Goal: Task Accomplishment & Management: Use online tool/utility

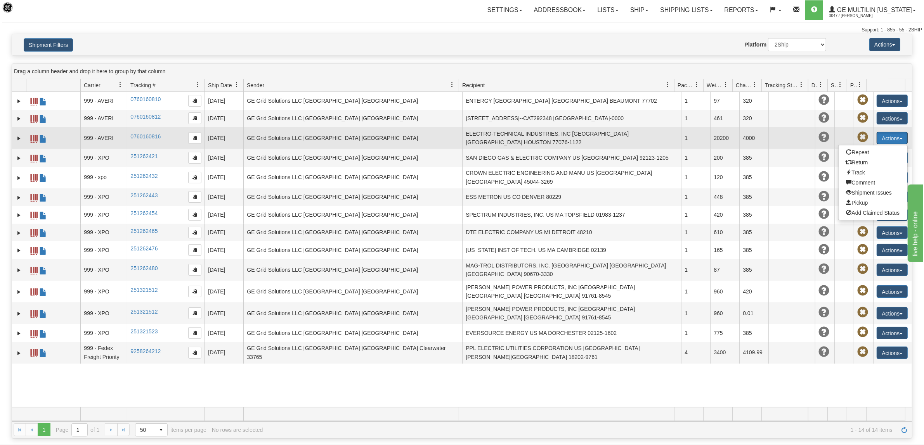
click at [893, 132] on button "Actions" at bounding box center [891, 138] width 31 height 12
click at [768, 133] on td at bounding box center [791, 138] width 47 height 22
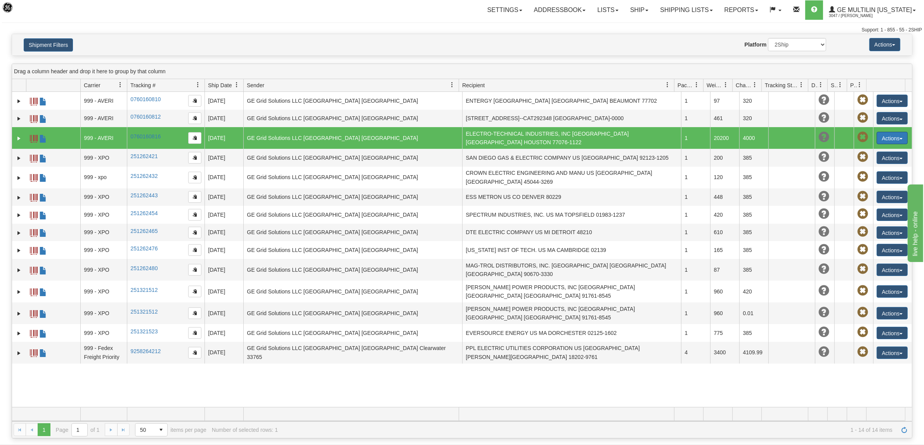
click at [886, 137] on button "Actions" at bounding box center [891, 138] width 31 height 12
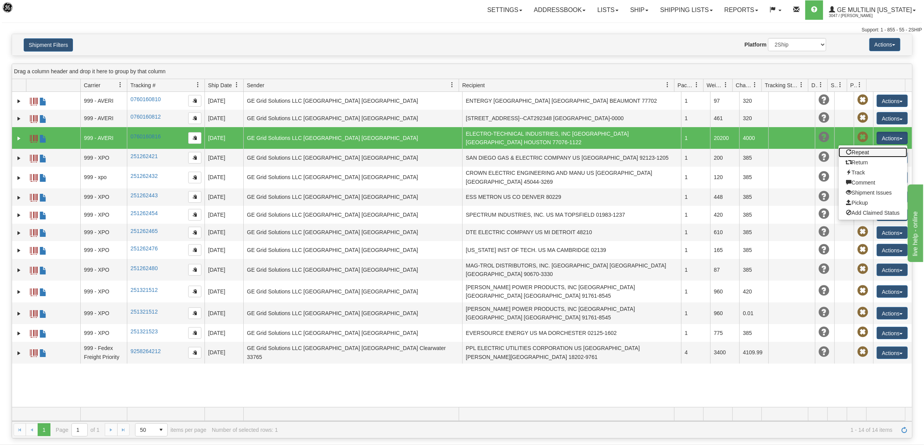
click at [871, 150] on link "Repeat" at bounding box center [872, 152] width 69 height 10
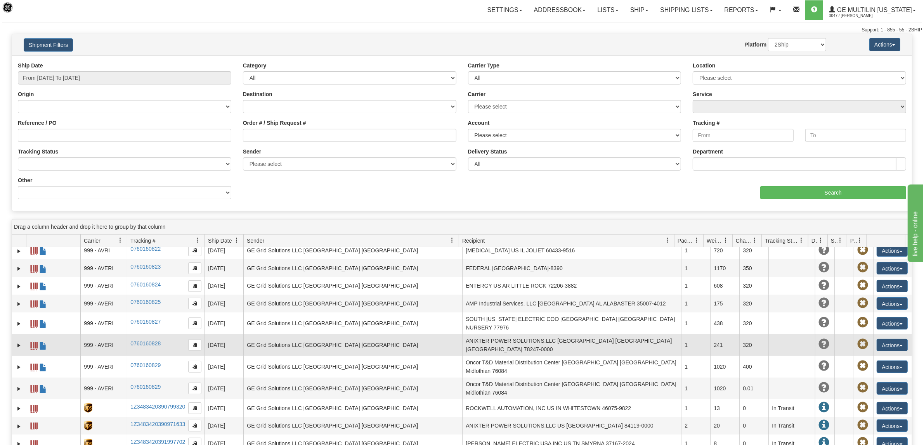
scroll to position [97, 0]
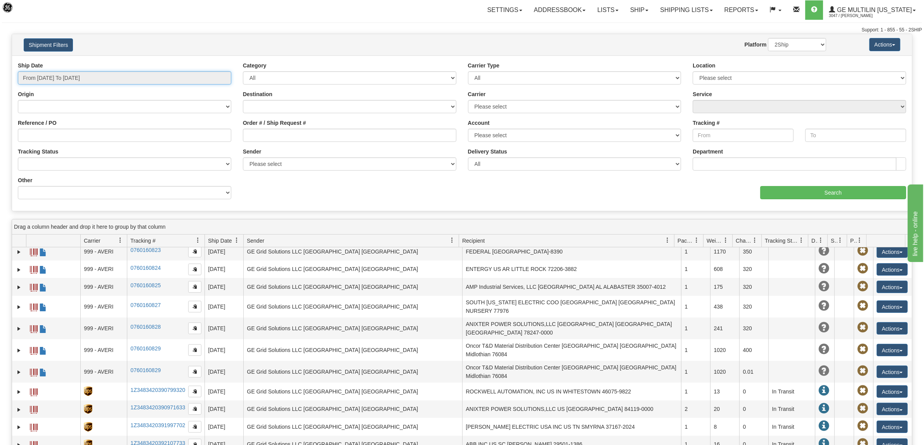
type input "08/12/2025"
click at [54, 78] on input "From [DATE] To [DATE]" at bounding box center [124, 77] width 213 height 13
type input "[DATE]"
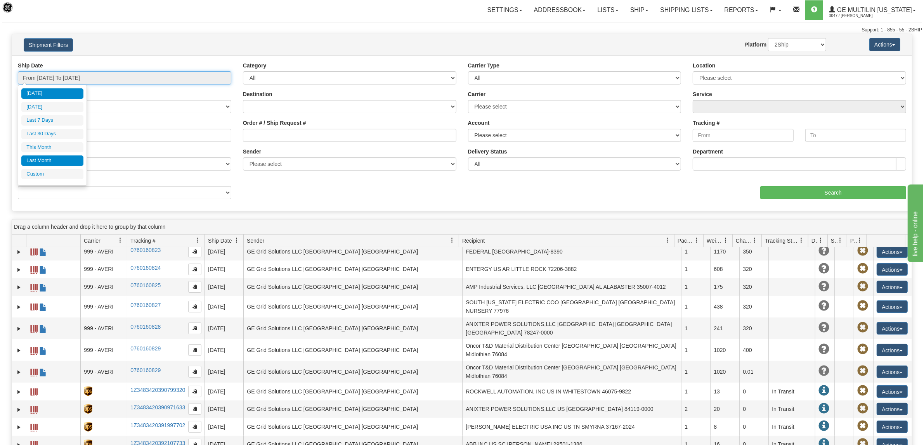
type input "08/12/2025"
type input "08/01/2025"
type input "08/31/2025"
type input "08/12/2025"
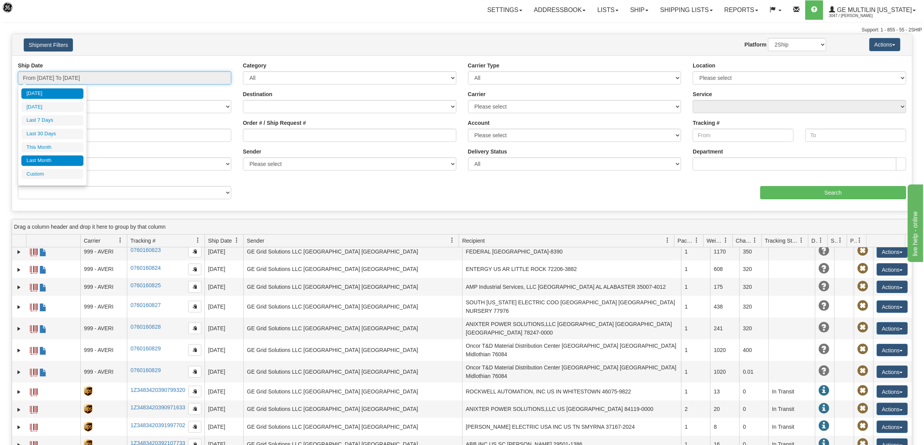
type input "08/12/2025"
type input "07/01/2025"
type input "07/31/2025"
type input "[DATE]"
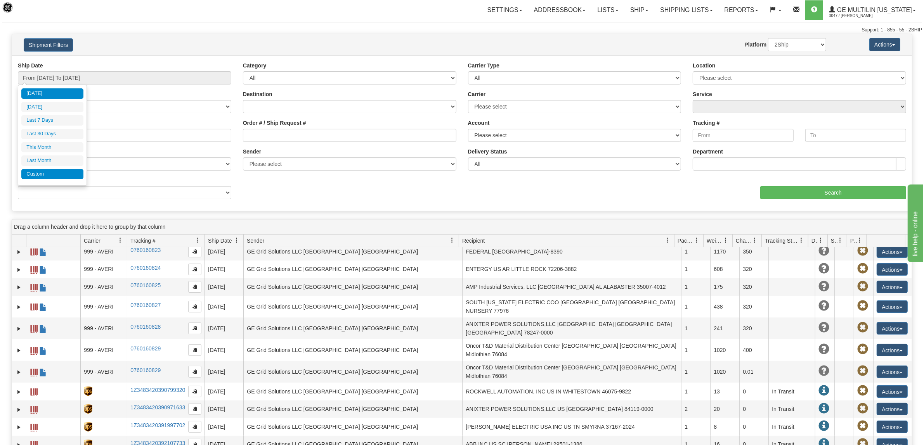
click at [45, 173] on li "Custom" at bounding box center [52, 174] width 62 height 10
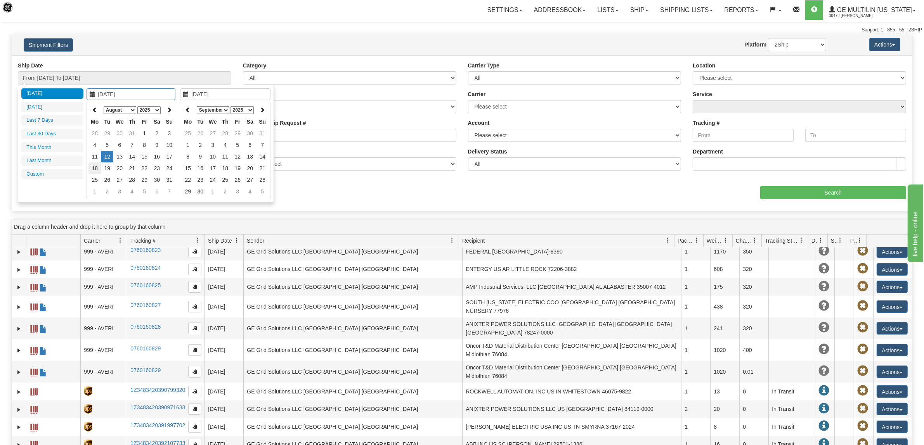
type input "07/01/2025"
type input "07/31/2025"
type input "[DATE]"
type input "08/08/2025"
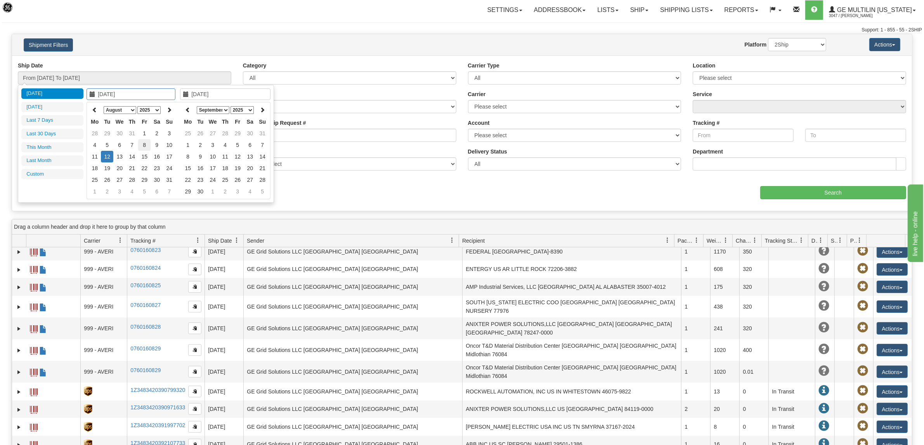
click at [141, 145] on td "8" at bounding box center [144, 145] width 12 height 12
type input "08/08/2025"
click at [141, 145] on td "8" at bounding box center [144, 145] width 12 height 12
type input "From 08/08/2025 To 08/08/2025"
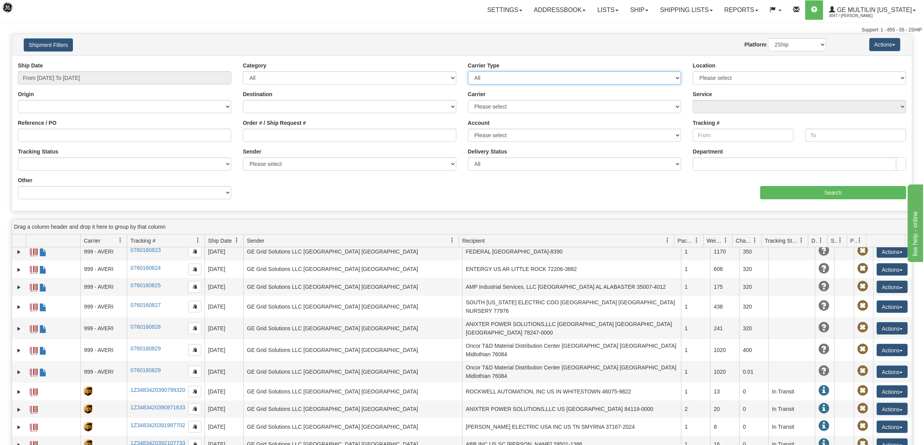
click at [606, 78] on select "All Most Common Small Package (Parcel / Courier) International Less Than Truckl…" at bounding box center [574, 77] width 213 height 13
click at [706, 76] on select "Please select GE Vernova ITI LLC" at bounding box center [798, 77] width 213 height 13
click at [571, 108] on select "Please select DHL FedEx Express® FedEx® LTL My Carrier UPS" at bounding box center [574, 106] width 213 height 13
select select "999"
click at [468, 100] on select "Please select DHL FedEx Express® FedEx® LTL My Carrier UPS" at bounding box center [574, 106] width 213 height 13
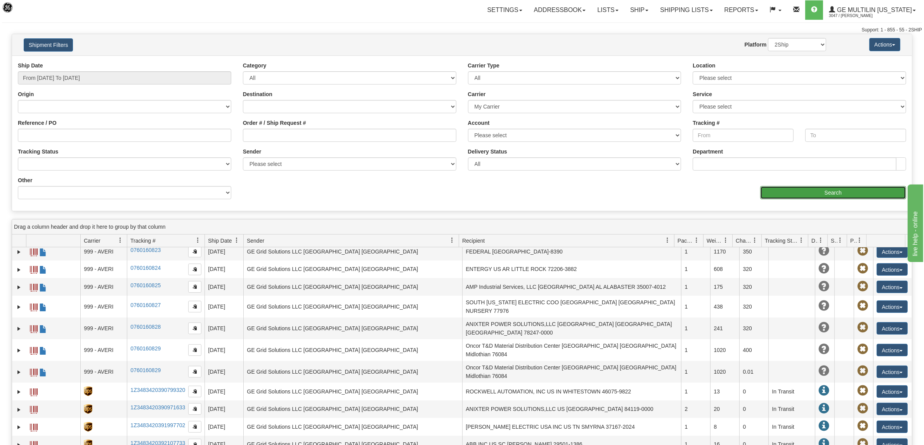
click at [809, 193] on input "Search" at bounding box center [833, 192] width 146 height 13
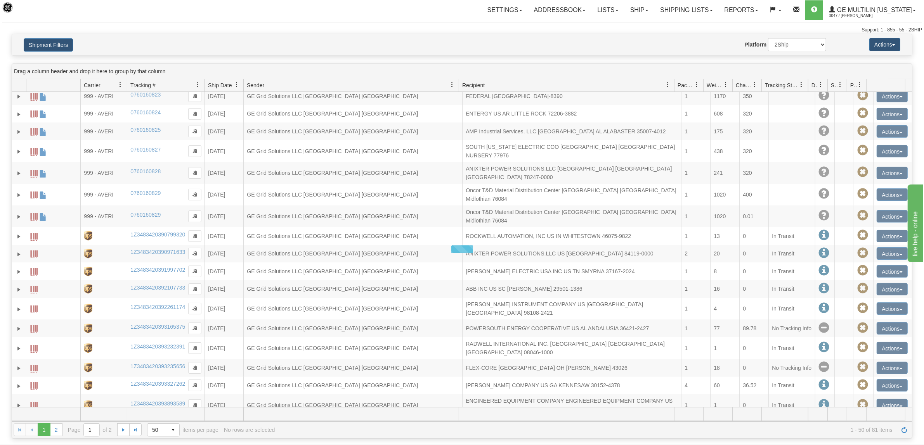
scroll to position [0, 0]
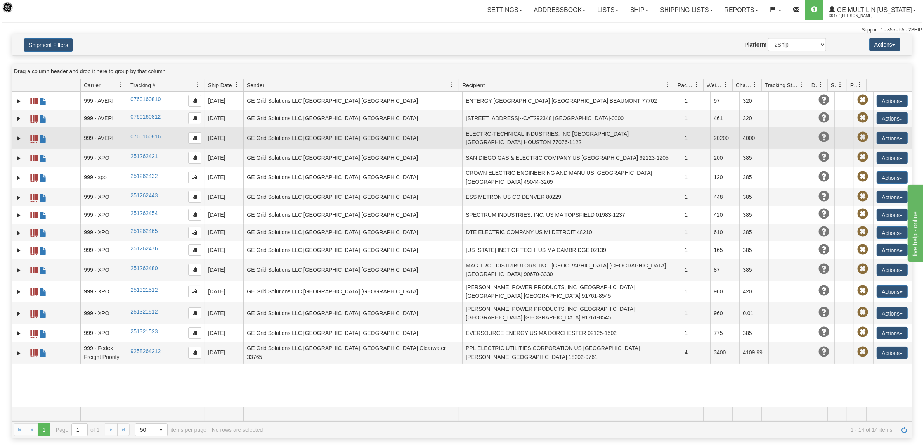
click at [33, 137] on span at bounding box center [34, 139] width 8 height 8
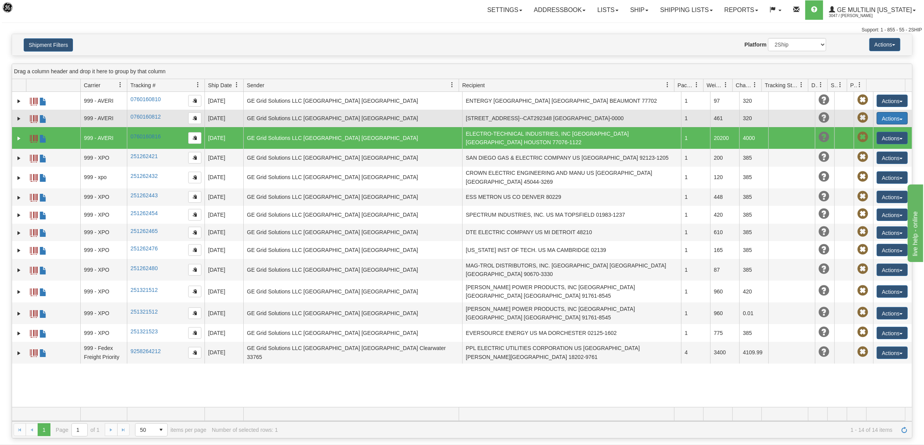
click at [881, 119] on button "Actions" at bounding box center [891, 118] width 31 height 12
click at [864, 134] on link "Repeat" at bounding box center [872, 133] width 69 height 10
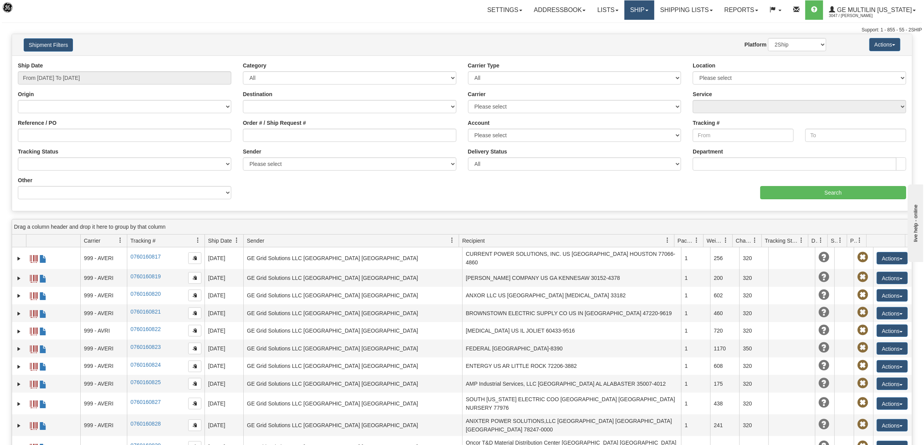
click at [636, 10] on link "Ship" at bounding box center [639, 9] width 30 height 19
click at [611, 24] on span "Ship Screen" at bounding box center [605, 27] width 29 height 6
